Goal: Information Seeking & Learning: Learn about a topic

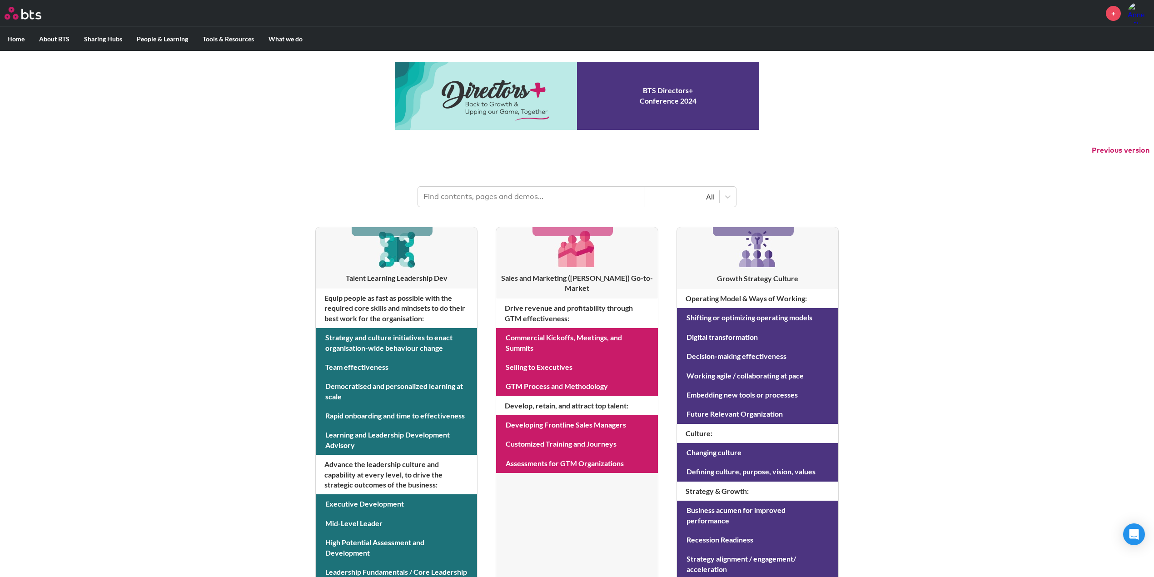
click at [548, 203] on input "text" at bounding box center [531, 197] width 227 height 20
type input "f"
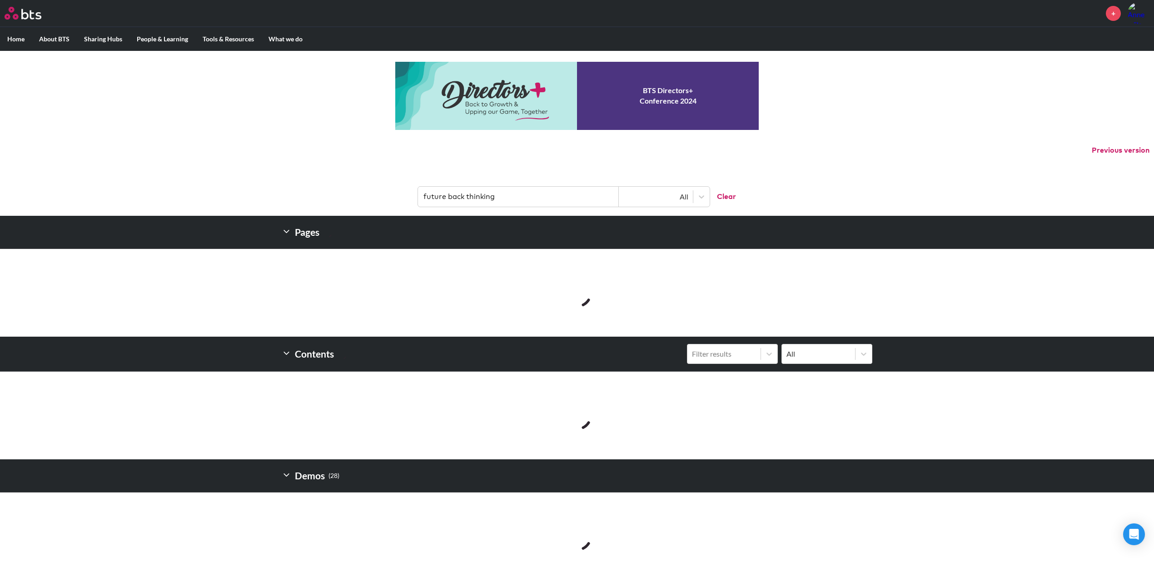
type input "future back thinking"
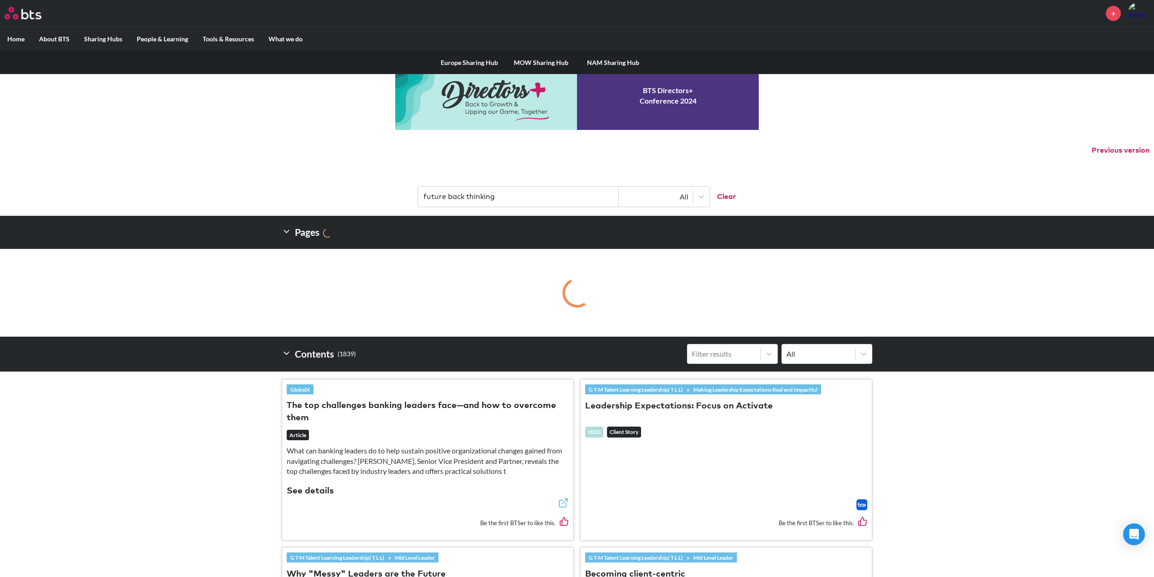
click at [636, 63] on link "NAM Sharing Hub" at bounding box center [613, 63] width 72 height 24
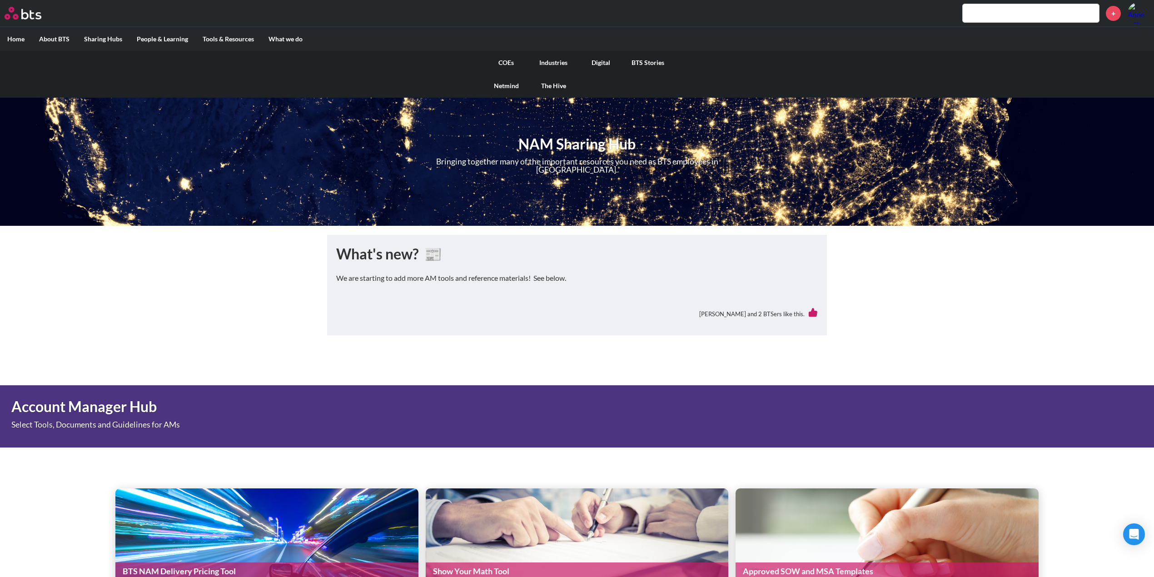
click at [507, 62] on link "COEs" at bounding box center [505, 63] width 47 height 24
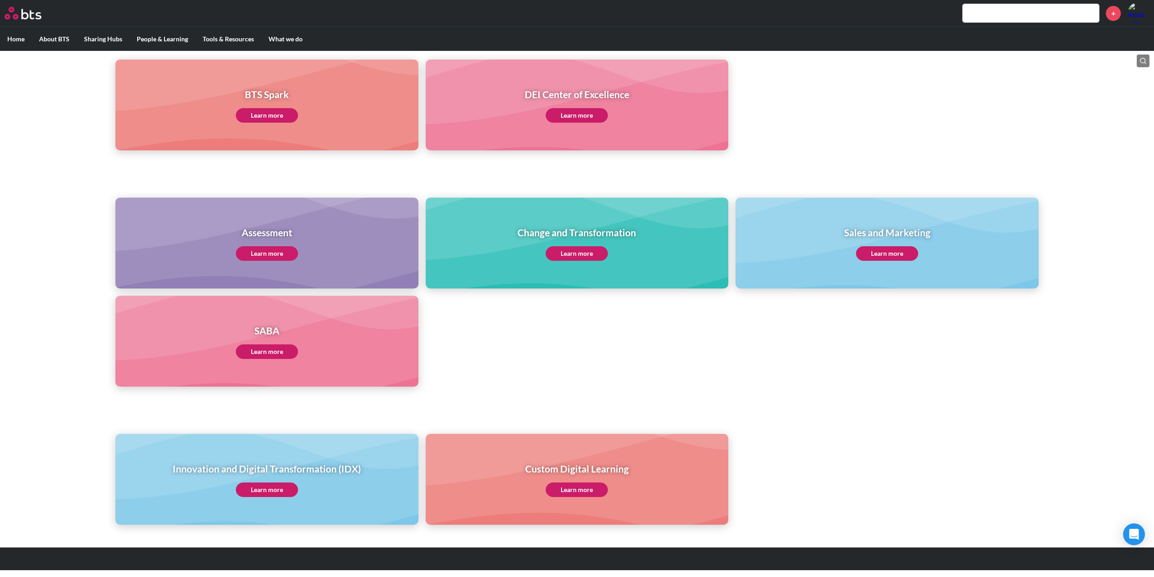
scroll to position [257, 0]
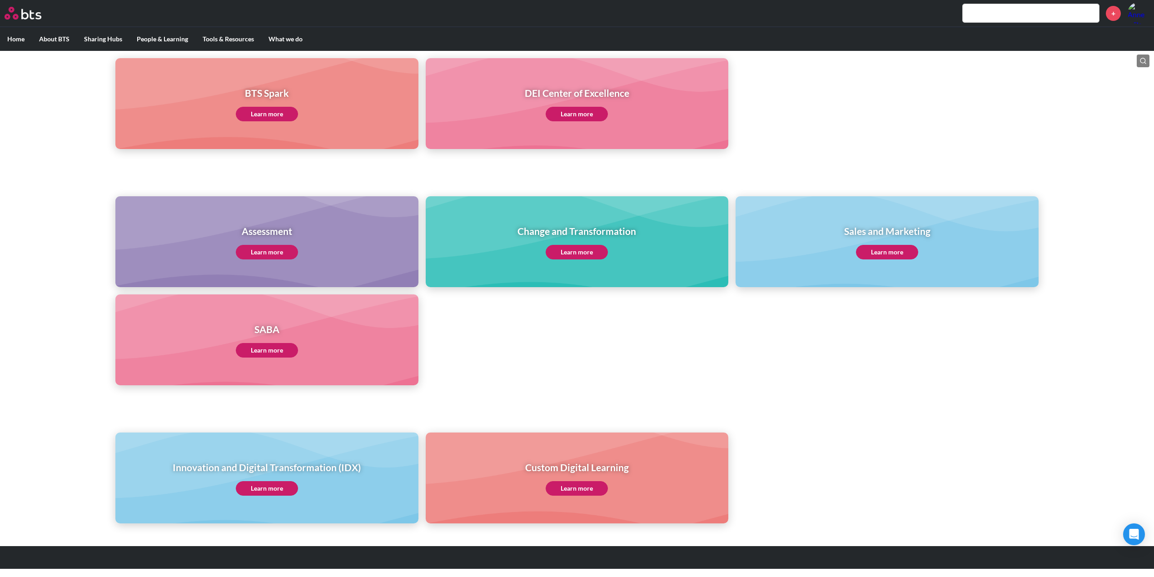
click at [263, 494] on link "Learn more" at bounding box center [267, 488] width 62 height 15
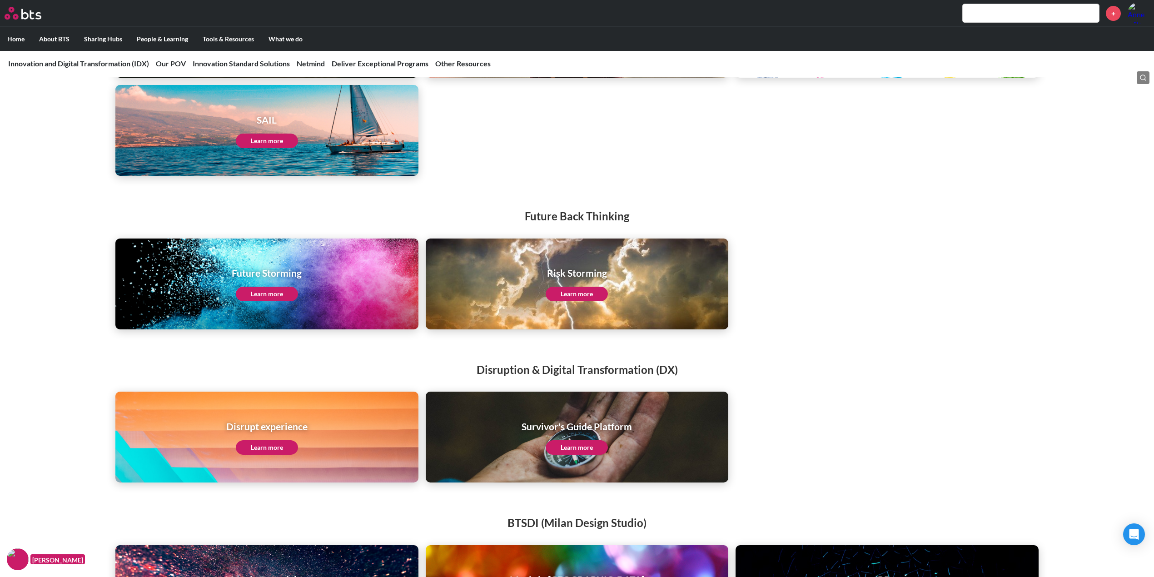
scroll to position [1211, 0]
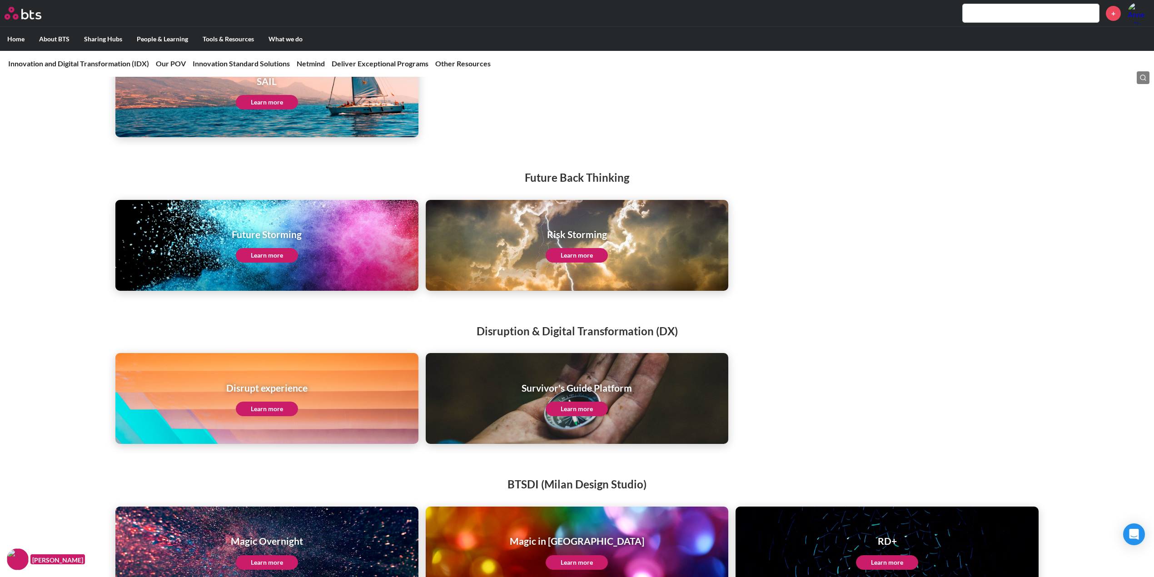
click at [259, 257] on link "Learn more" at bounding box center [267, 255] width 62 height 15
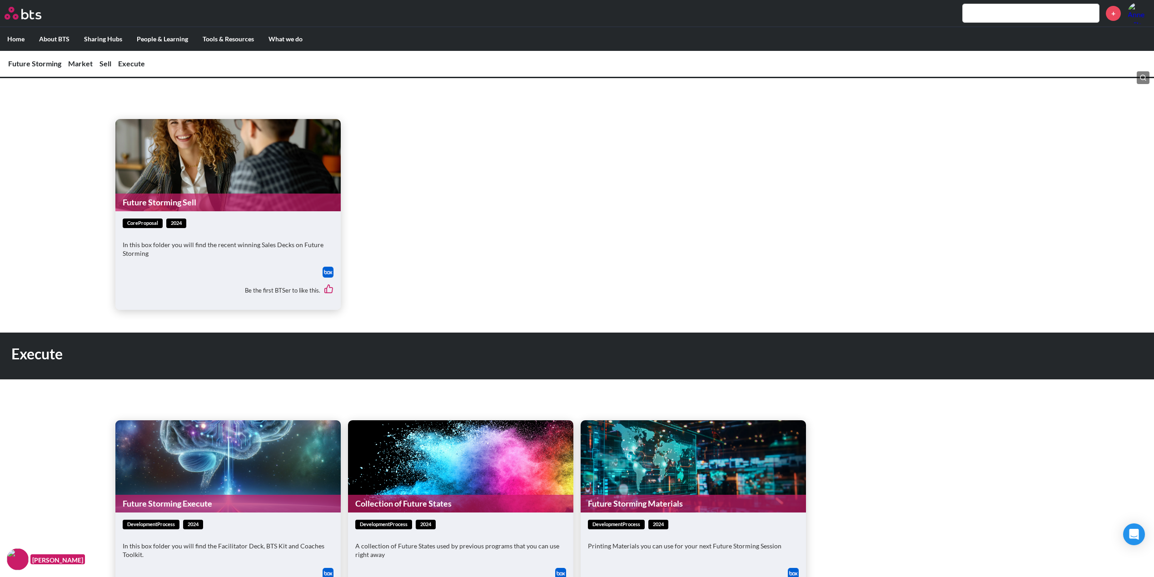
scroll to position [606, 0]
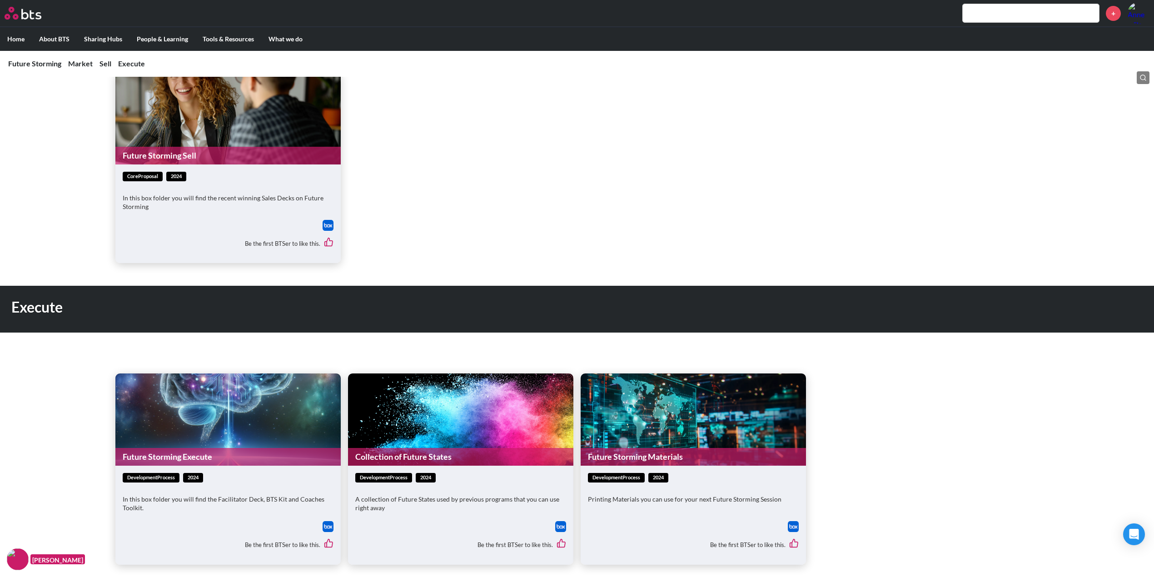
click at [264, 154] on link "Future Storming Sell" at bounding box center [227, 156] width 225 height 18
